Goal: Task Accomplishment & Management: Complete application form

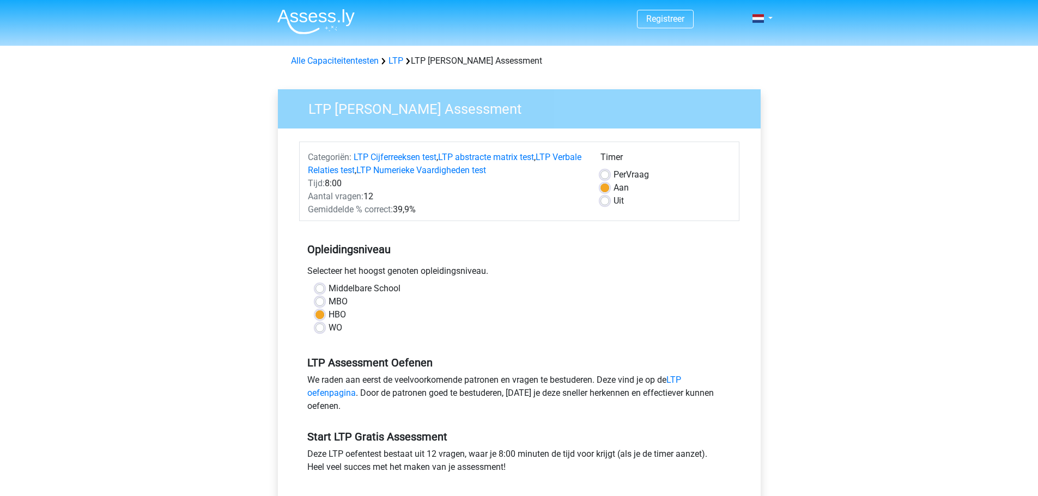
scroll to position [218, 0]
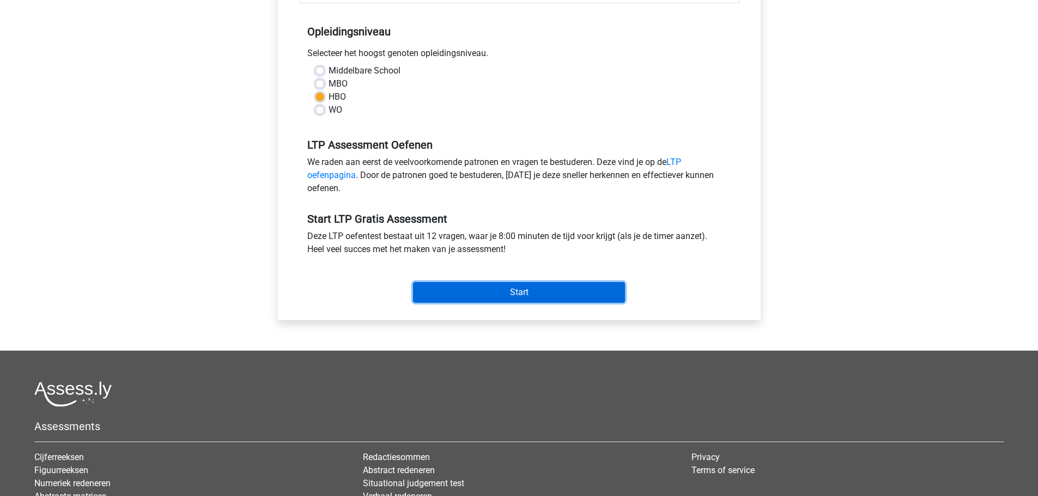
click at [465, 286] on input "Start" at bounding box center [519, 292] width 212 height 21
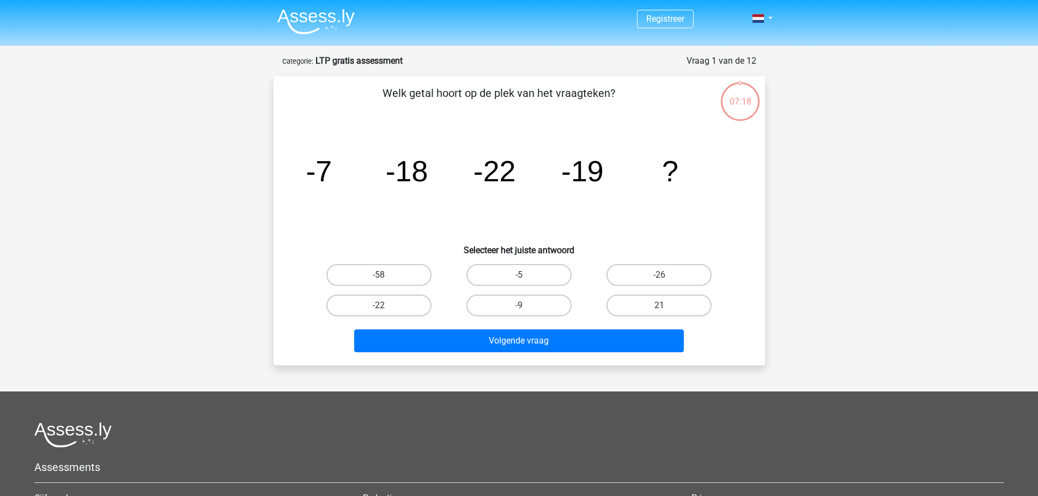
click at [519, 308] on input "-9" at bounding box center [522, 309] width 7 height 7
radio input "true"
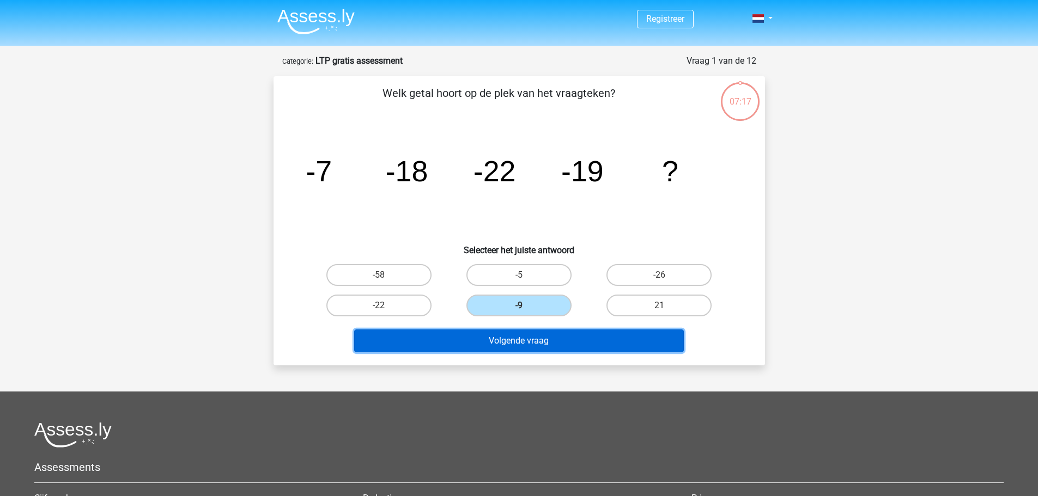
click at [528, 347] on button "Volgende vraag" at bounding box center [519, 341] width 330 height 23
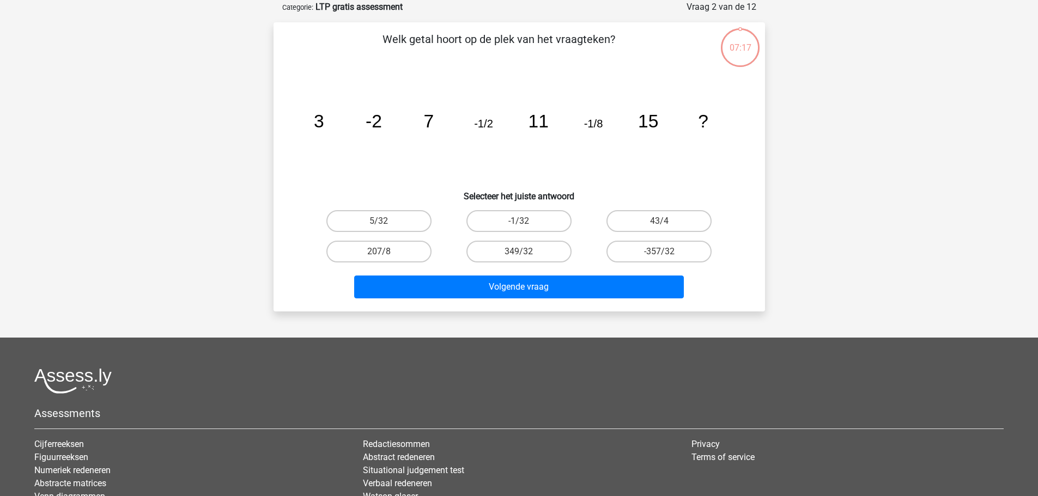
scroll to position [54, 0]
click at [513, 219] on label "-1/32" at bounding box center [518, 221] width 105 height 22
click at [519, 221] on input "-1/32" at bounding box center [522, 224] width 7 height 7
radio input "true"
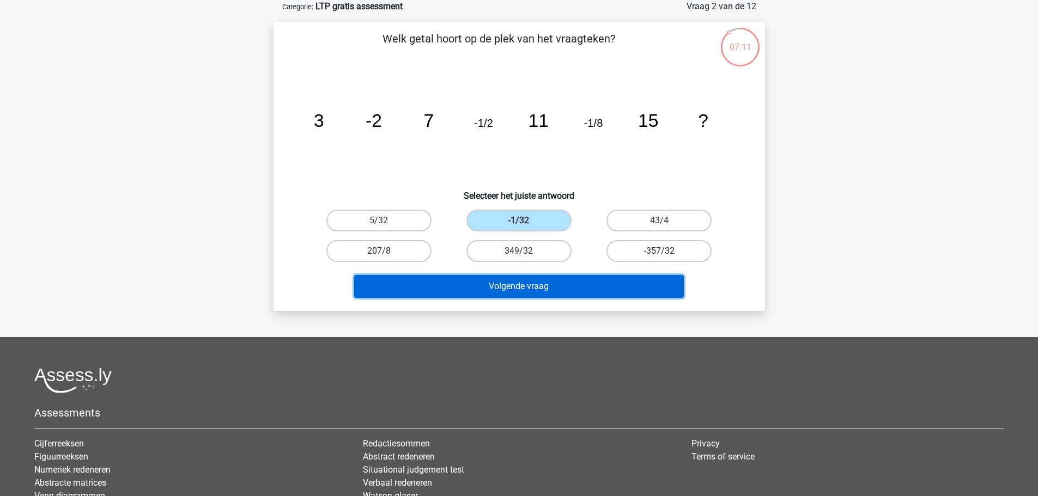
click at [569, 293] on button "Volgende vraag" at bounding box center [519, 286] width 330 height 23
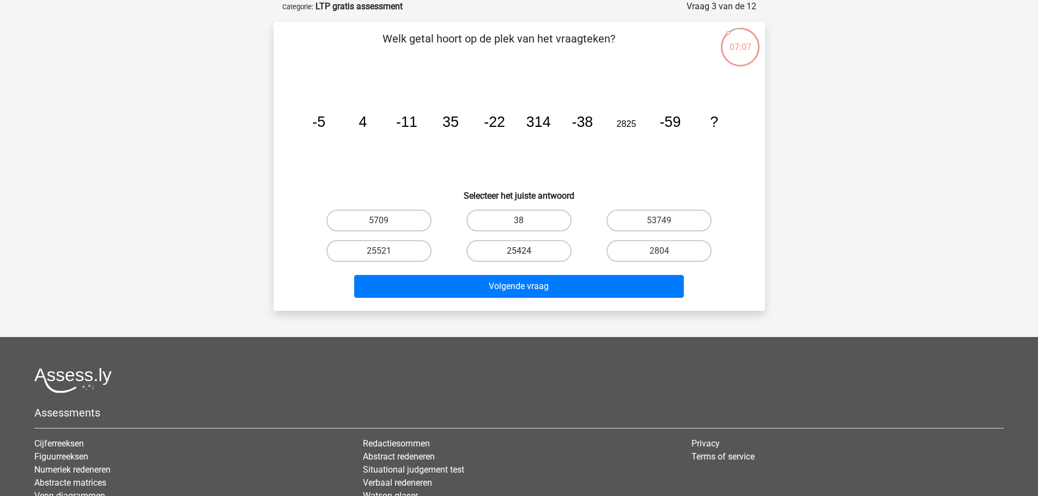
click at [541, 245] on label "25424" at bounding box center [518, 251] width 105 height 22
click at [526, 251] on input "25424" at bounding box center [522, 254] width 7 height 7
radio input "true"
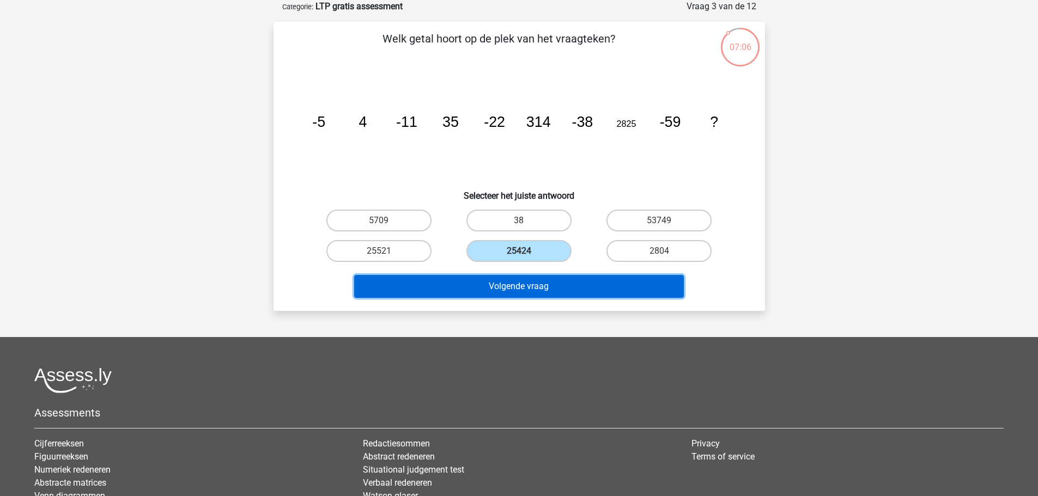
click at [550, 290] on button "Volgende vraag" at bounding box center [519, 286] width 330 height 23
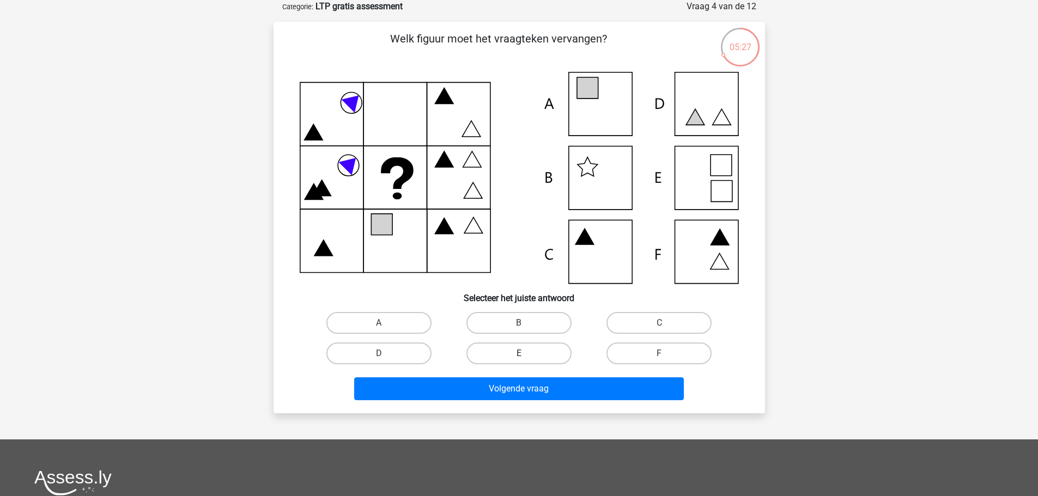
click at [529, 350] on label "E" at bounding box center [518, 354] width 105 height 22
click at [526, 354] on input "E" at bounding box center [522, 357] width 7 height 7
radio input "true"
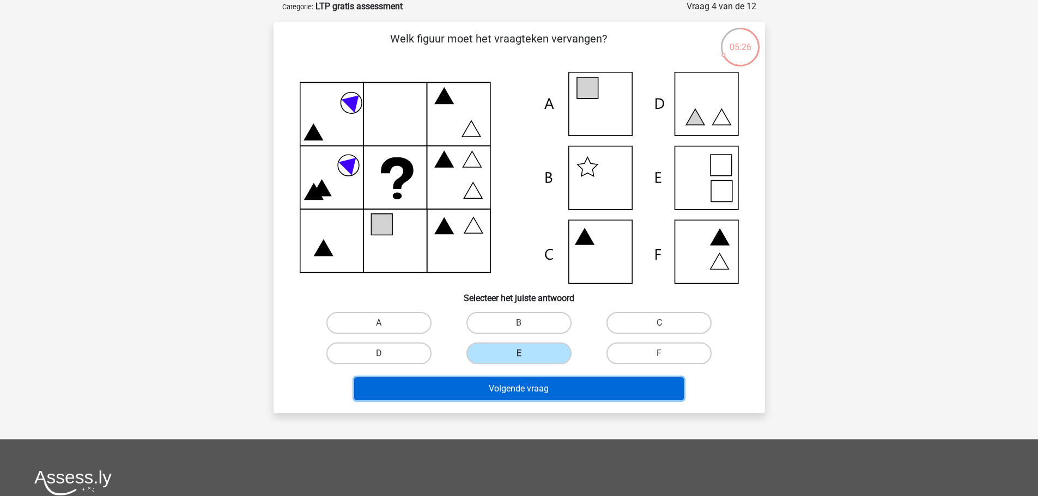
click at [525, 394] on button "Volgende vraag" at bounding box center [519, 389] width 330 height 23
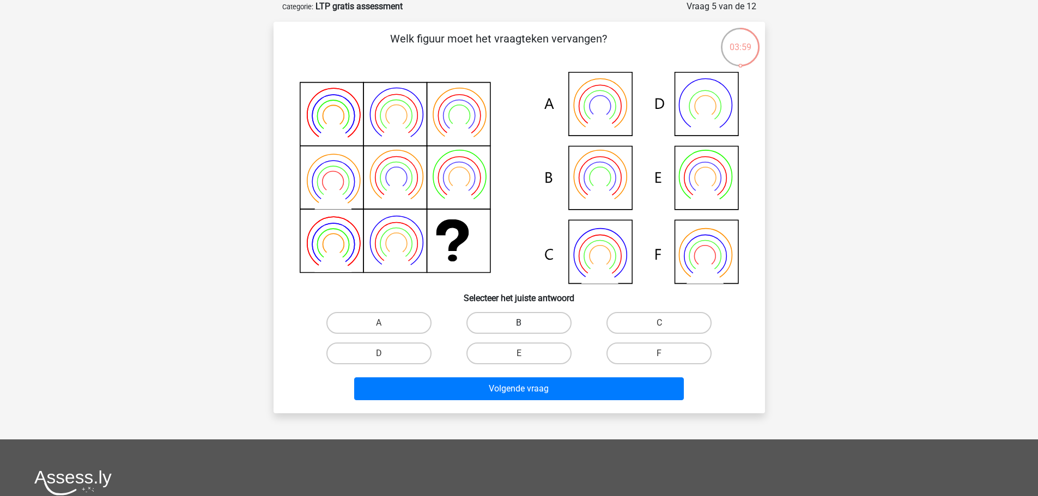
click at [508, 323] on label "B" at bounding box center [518, 323] width 105 height 22
click at [519, 323] on input "B" at bounding box center [522, 326] width 7 height 7
radio input "true"
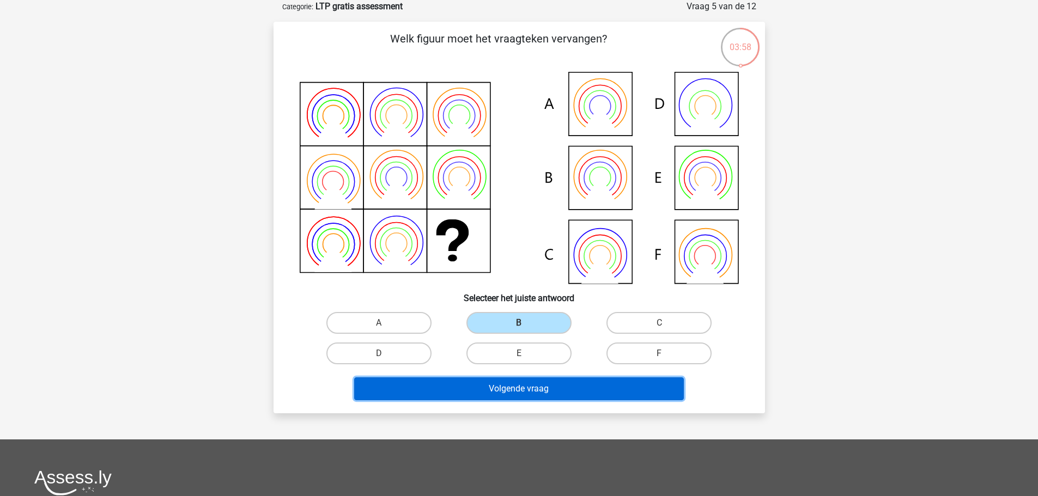
click at [512, 395] on button "Volgende vraag" at bounding box center [519, 389] width 330 height 23
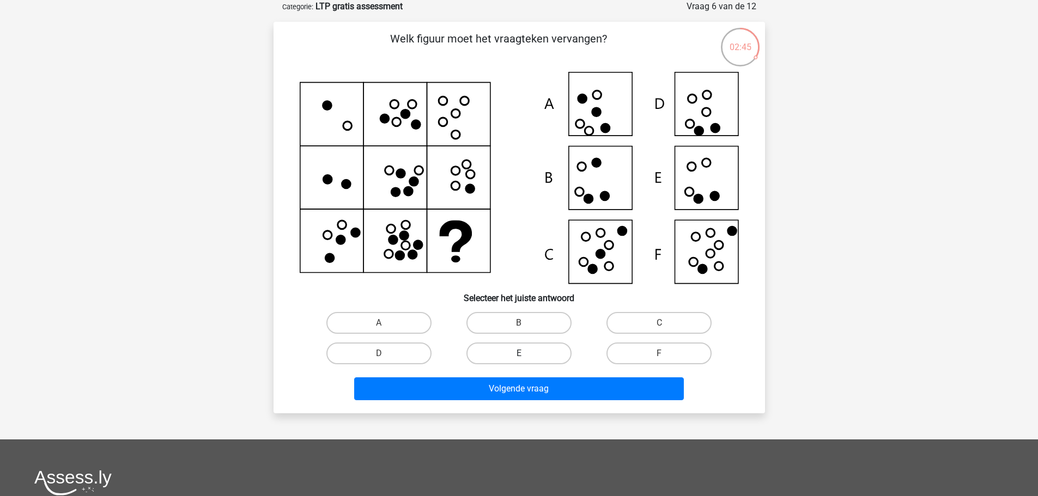
click at [518, 355] on label "E" at bounding box center [518, 354] width 105 height 22
click at [519, 355] on input "E" at bounding box center [522, 357] width 7 height 7
radio input "true"
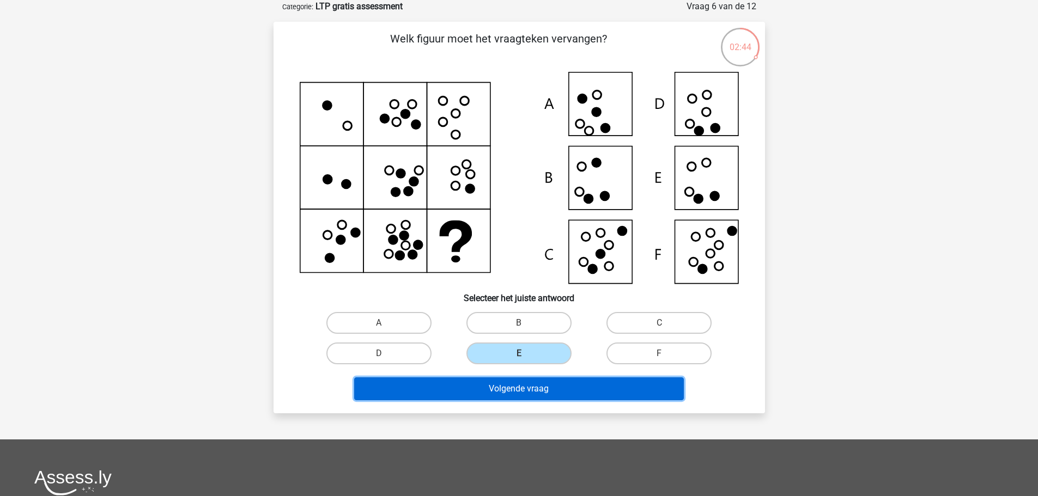
click at [508, 395] on button "Volgende vraag" at bounding box center [519, 389] width 330 height 23
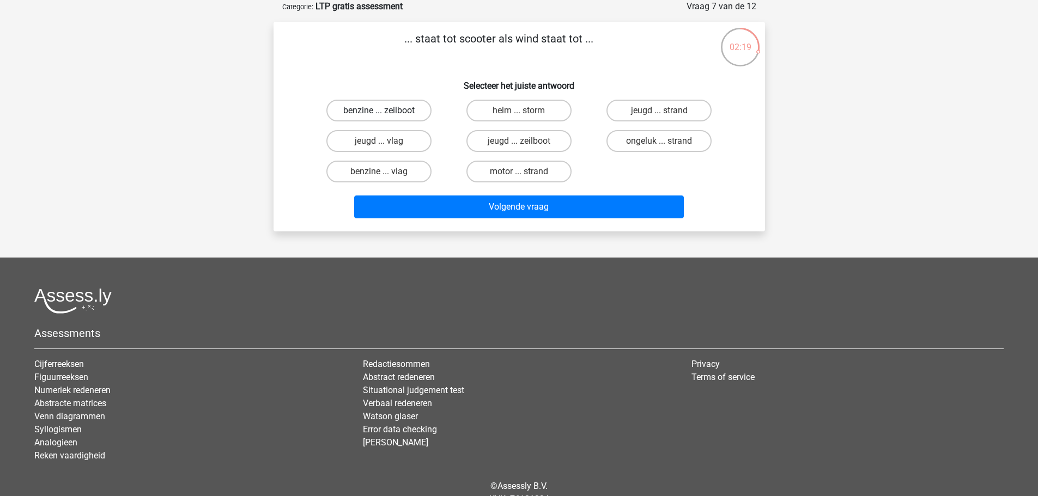
click at [408, 116] on label "benzine ... zeilboot" at bounding box center [378, 111] width 105 height 22
click at [386, 116] on input "benzine ... zeilboot" at bounding box center [382, 114] width 7 height 7
radio input "true"
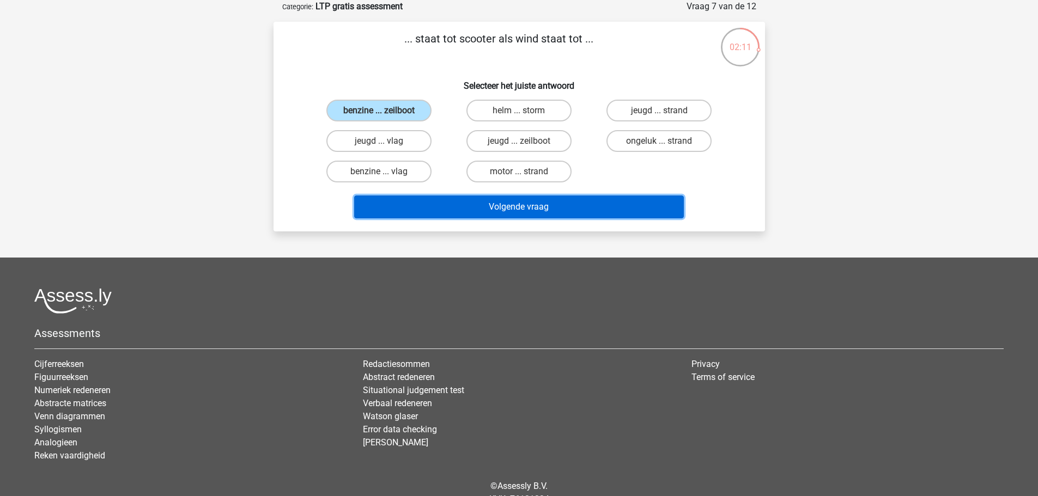
click at [556, 216] on button "Volgende vraag" at bounding box center [519, 207] width 330 height 23
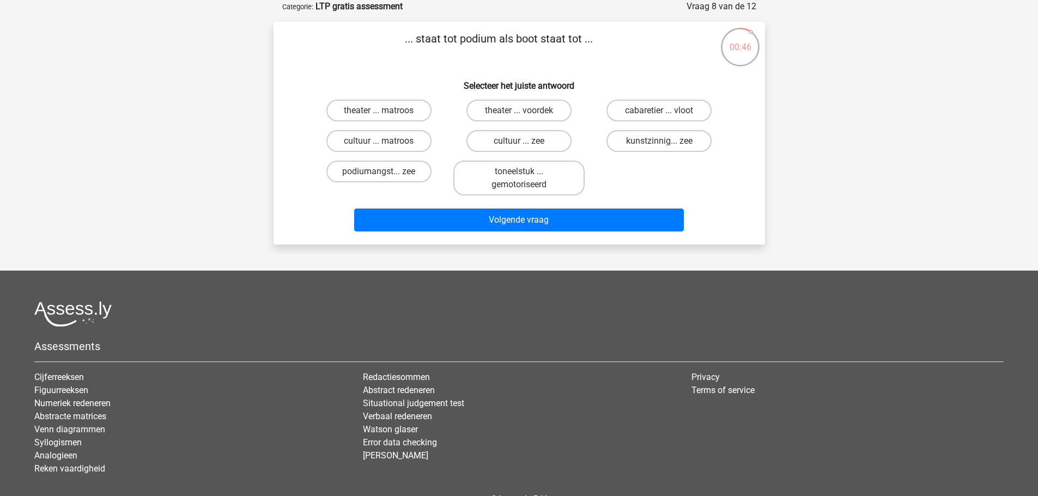
click at [519, 111] on input "theater ... voordek" at bounding box center [522, 114] width 7 height 7
radio input "true"
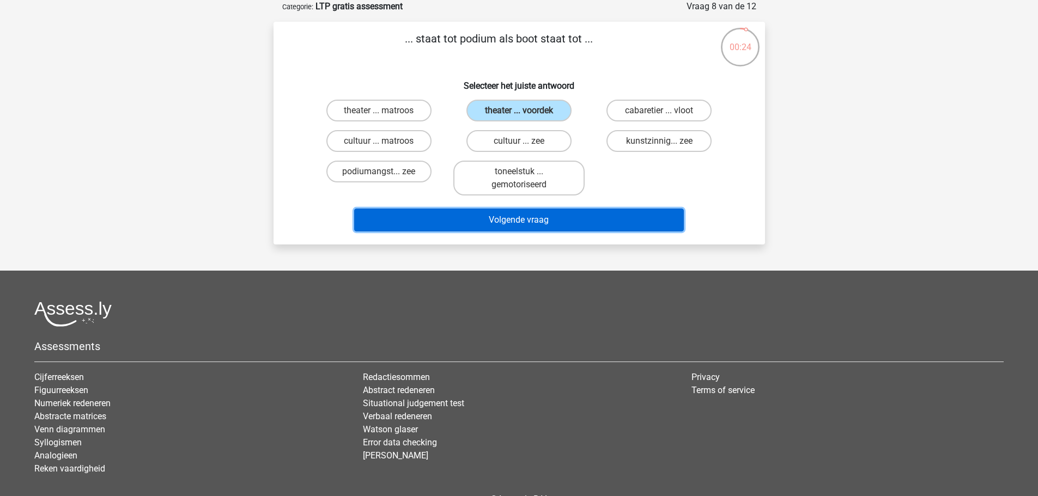
click at [588, 220] on button "Volgende vraag" at bounding box center [519, 220] width 330 height 23
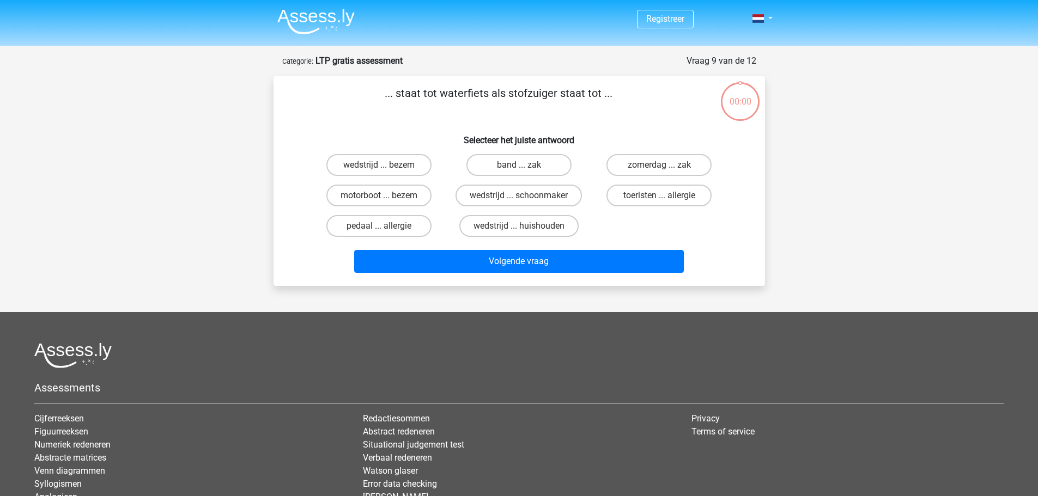
scroll to position [54, 0]
